Goal: Information Seeking & Learning: Learn about a topic

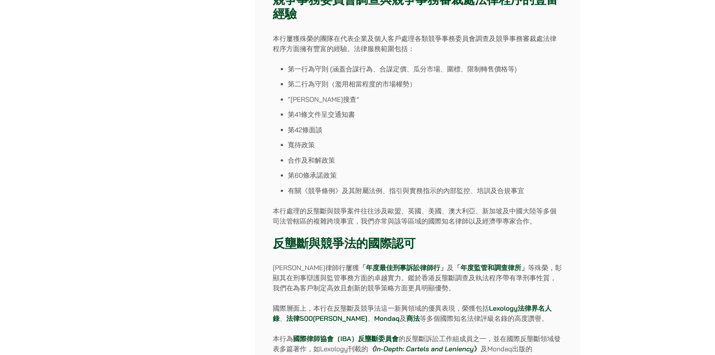
scroll to position [529, 0]
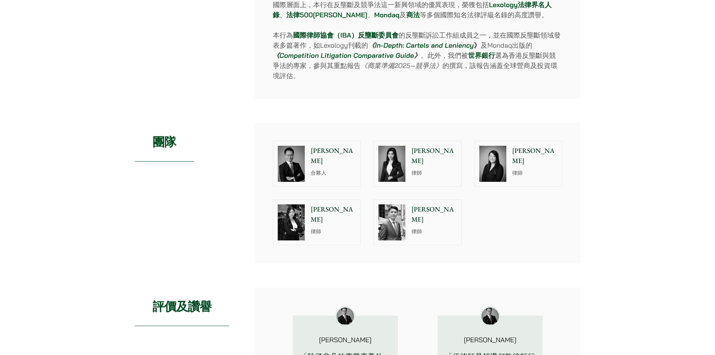
click at [432, 155] on p "[PERSON_NAME]" at bounding box center [434, 156] width 45 height 20
click at [293, 229] on img at bounding box center [291, 222] width 27 height 36
click at [294, 160] on img at bounding box center [291, 164] width 27 height 36
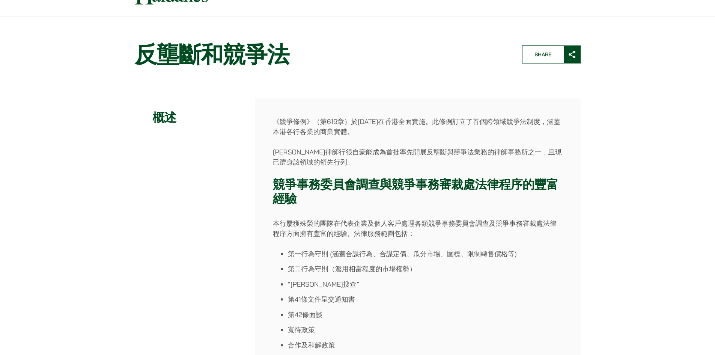
scroll to position [0, 0]
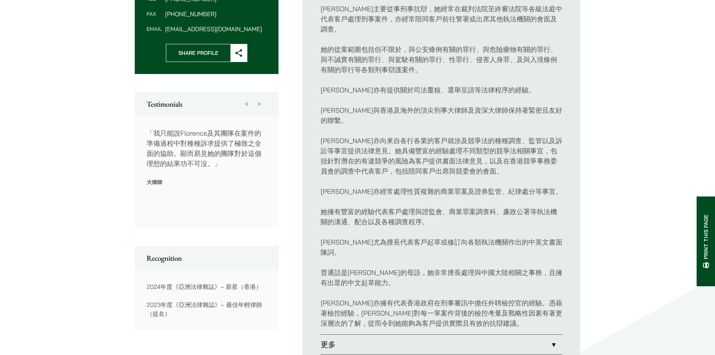
scroll to position [263, 0]
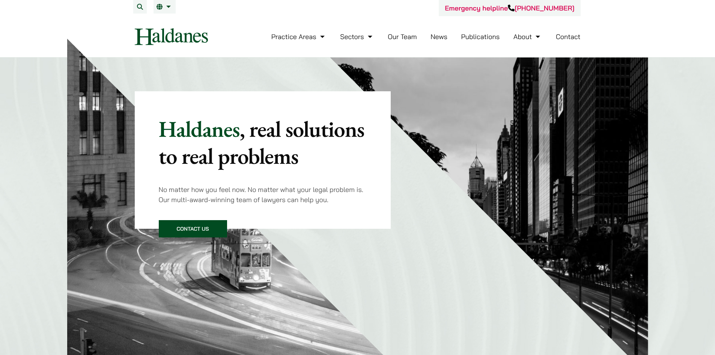
click at [397, 36] on link "Our Team" at bounding box center [402, 36] width 29 height 9
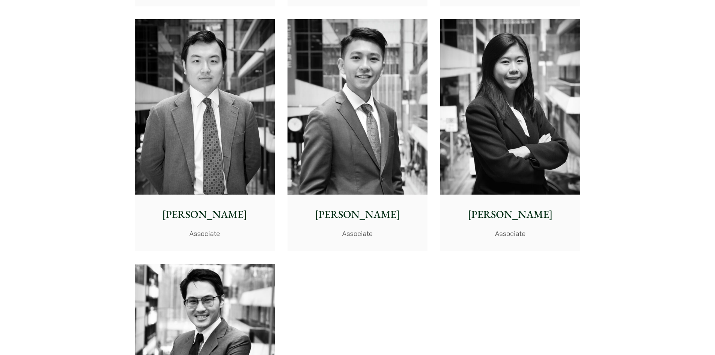
scroll to position [3117, 0]
